Goal: Task Accomplishment & Management: Complete application form

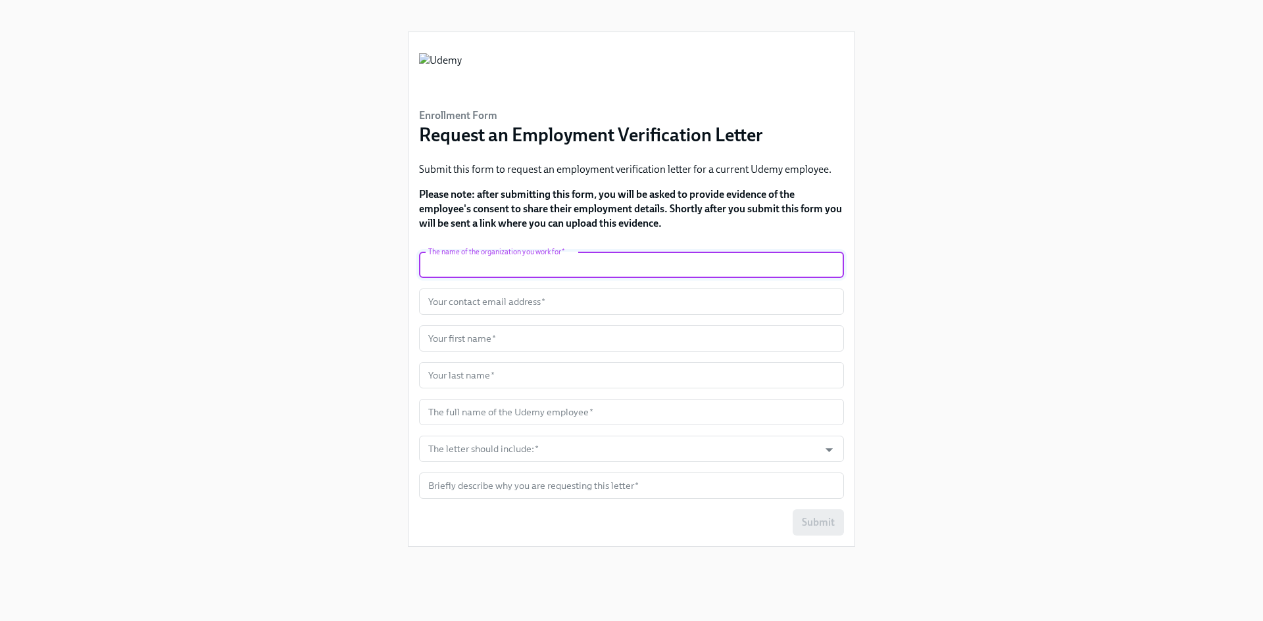
click at [517, 276] on input "text" at bounding box center [631, 265] width 425 height 26
click at [229, 233] on div "Enrollment Form Request an Employment Verification Letter Submit this form to r…" at bounding box center [631, 295] width 1199 height 590
click at [496, 262] on input "text" at bounding box center [631, 265] width 425 height 26
click at [515, 304] on input "text" at bounding box center [631, 302] width 425 height 26
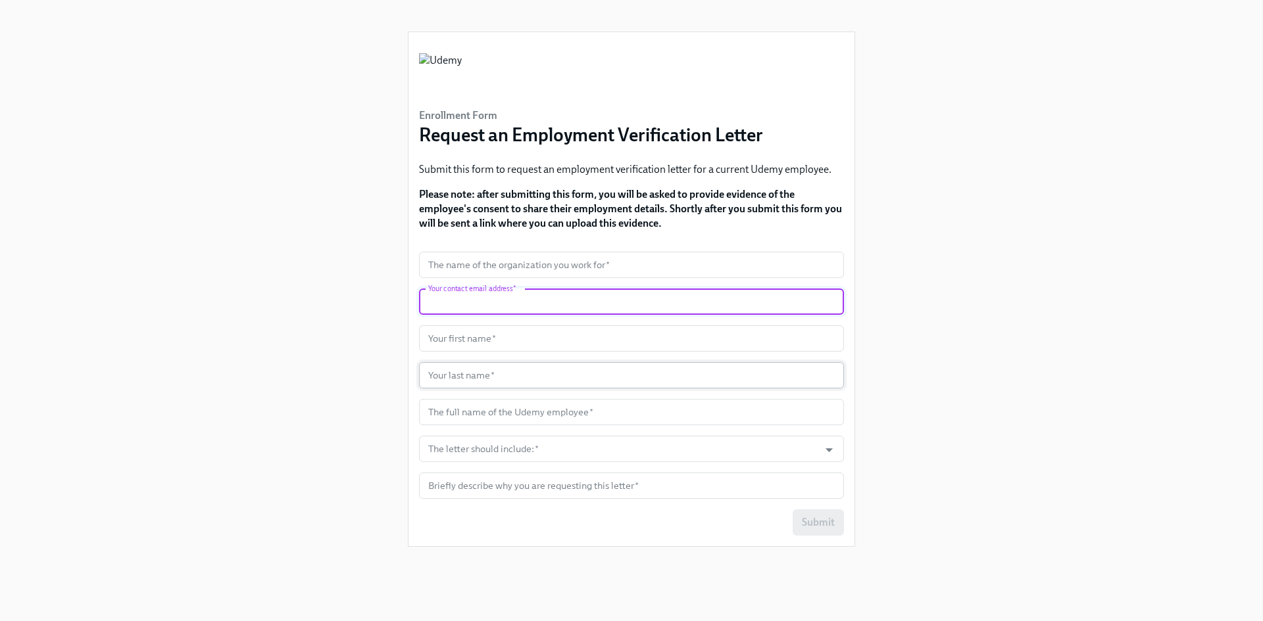
click at [524, 387] on input "text" at bounding box center [631, 375] width 425 height 26
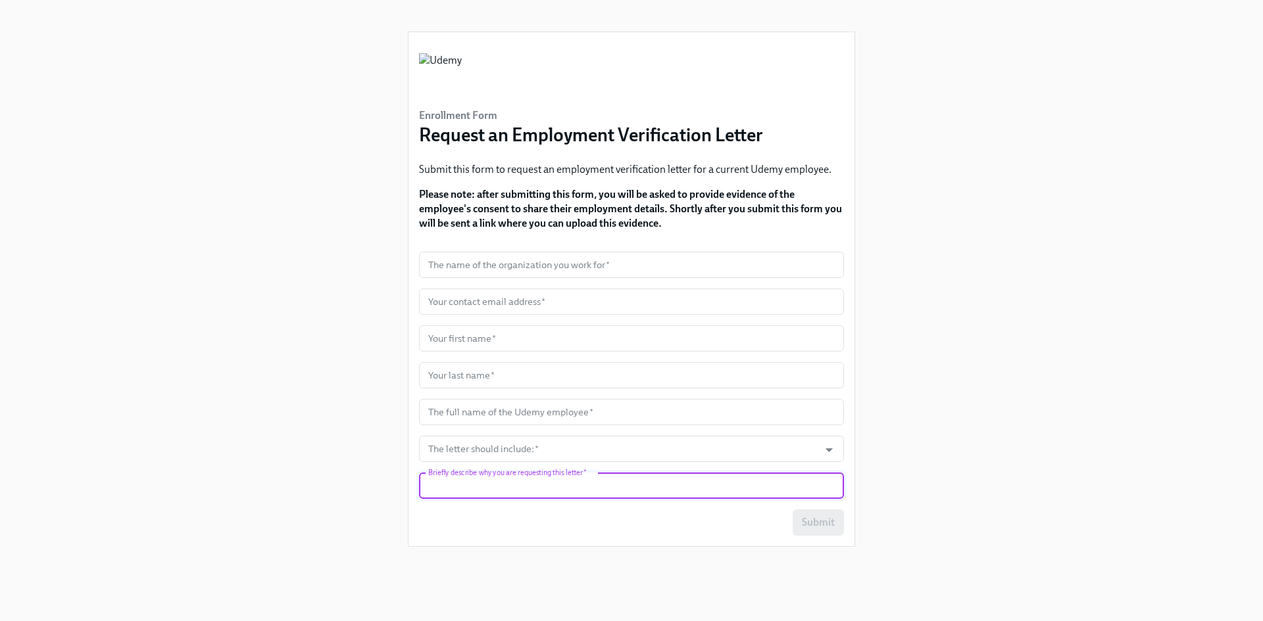
click at [531, 475] on input "text" at bounding box center [631, 486] width 425 height 26
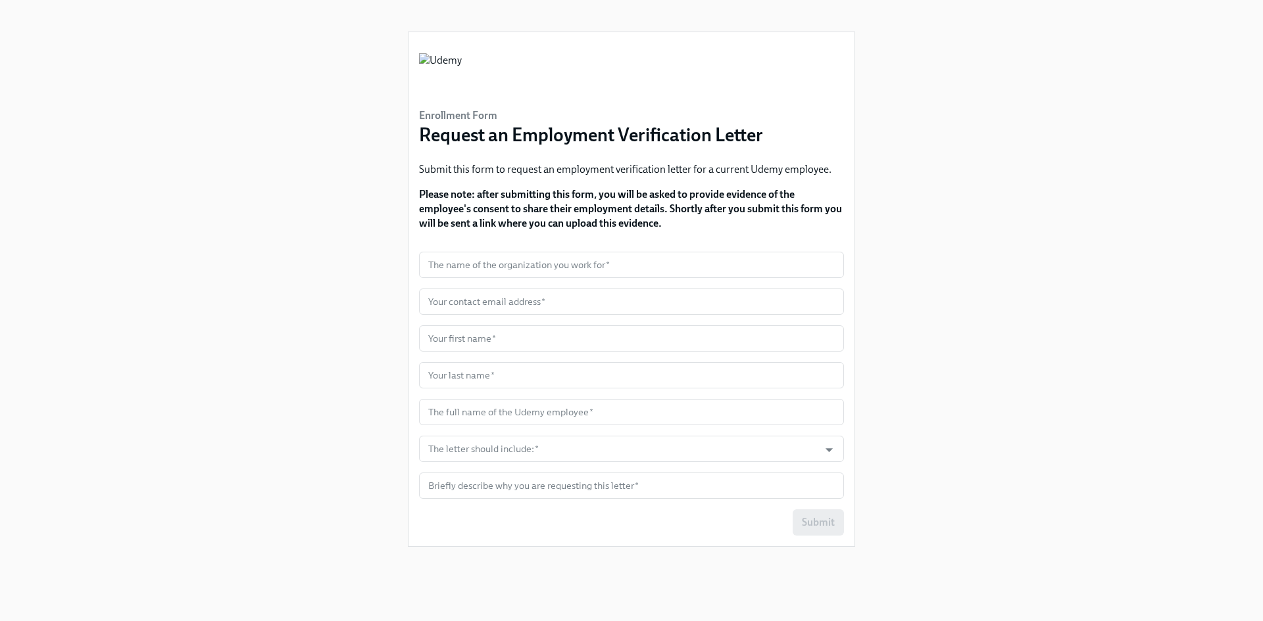
click at [918, 458] on div "Enrollment Form Request an Employment Verification Letter Submit this form to r…" at bounding box center [631, 295] width 1199 height 590
